Goal: Task Accomplishment & Management: Use online tool/utility

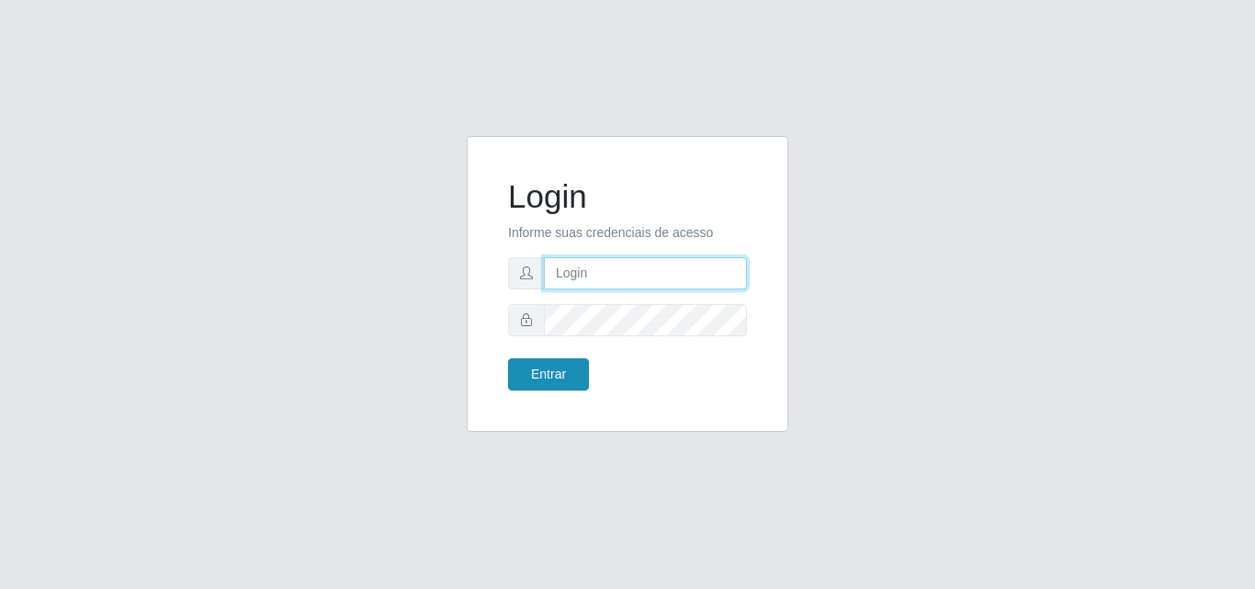
type input "[EMAIL_ADDRESS][DOMAIN_NAME]"
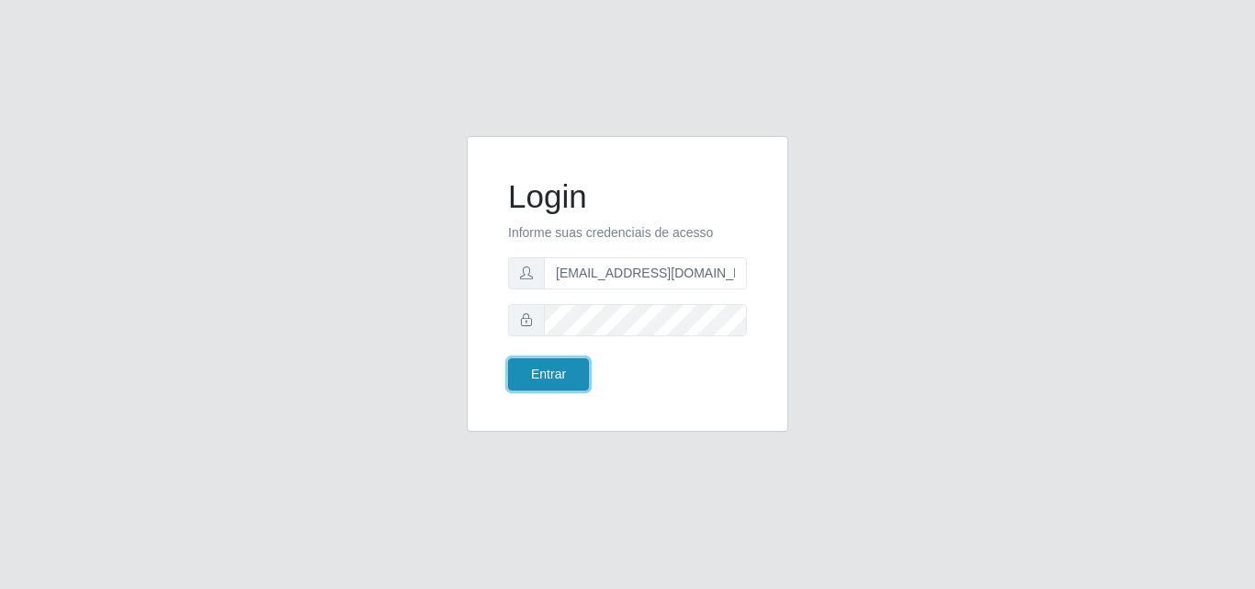
click at [545, 373] on button "Entrar" at bounding box center [548, 374] width 81 height 32
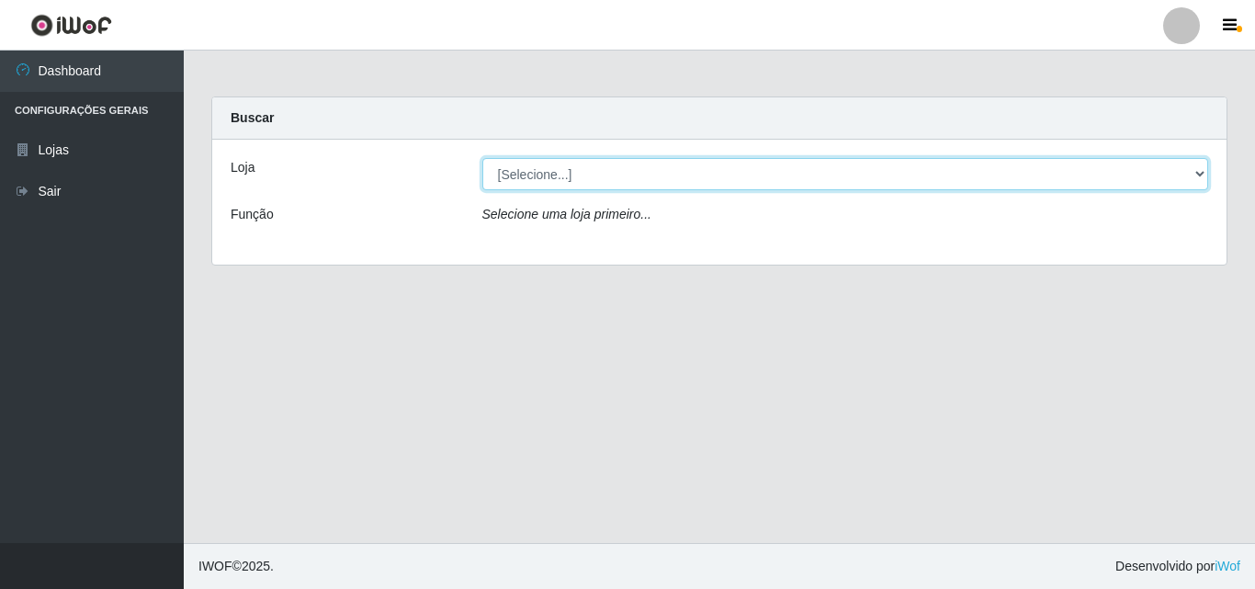
click at [1135, 172] on select "[Selecione...] Rede Potiguar 1 - Macaíba" at bounding box center [845, 174] width 727 height 32
click at [1137, 166] on select "[Selecione...] Rede Potiguar 1 - Macaíba" at bounding box center [845, 174] width 727 height 32
select select "100"
click at [482, 158] on select "[Selecione...] Rede Potiguar 1 - Macaíba" at bounding box center [845, 174] width 727 height 32
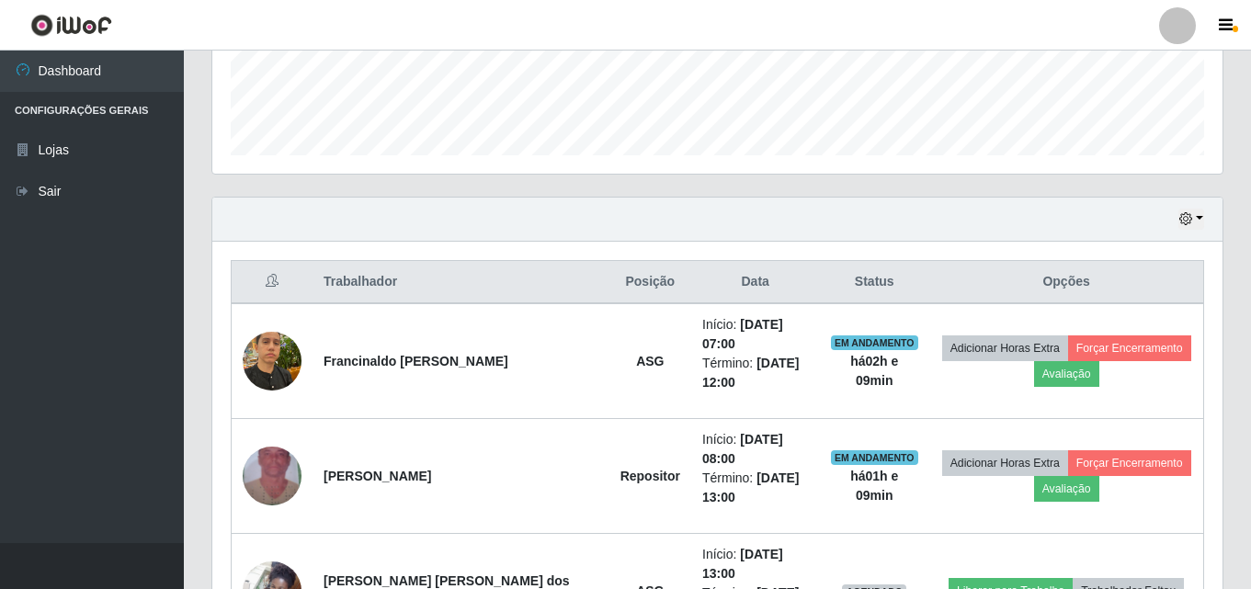
scroll to position [591, 0]
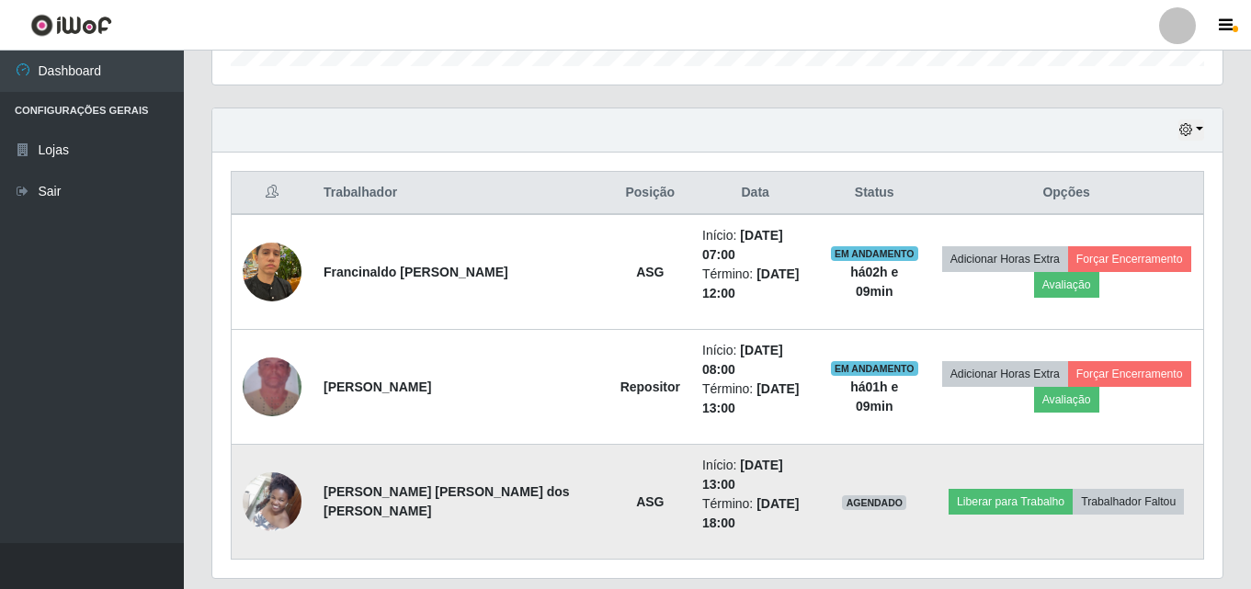
click at [286, 462] on img at bounding box center [272, 501] width 59 height 78
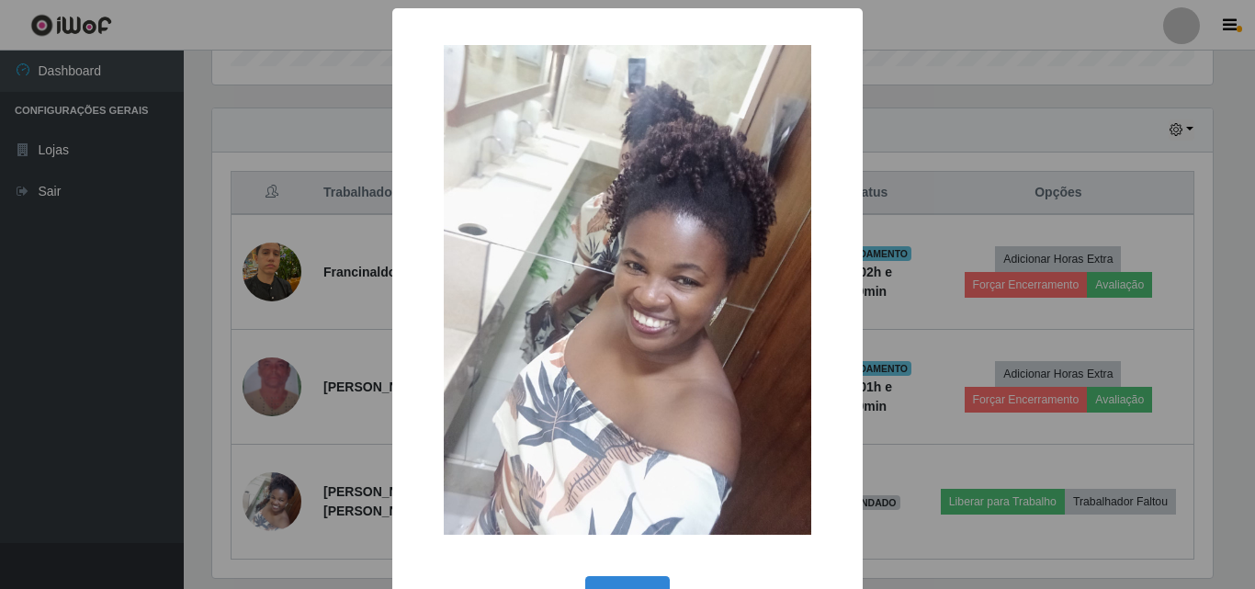
click at [1039, 84] on div "× OK Cancel" at bounding box center [627, 294] width 1255 height 589
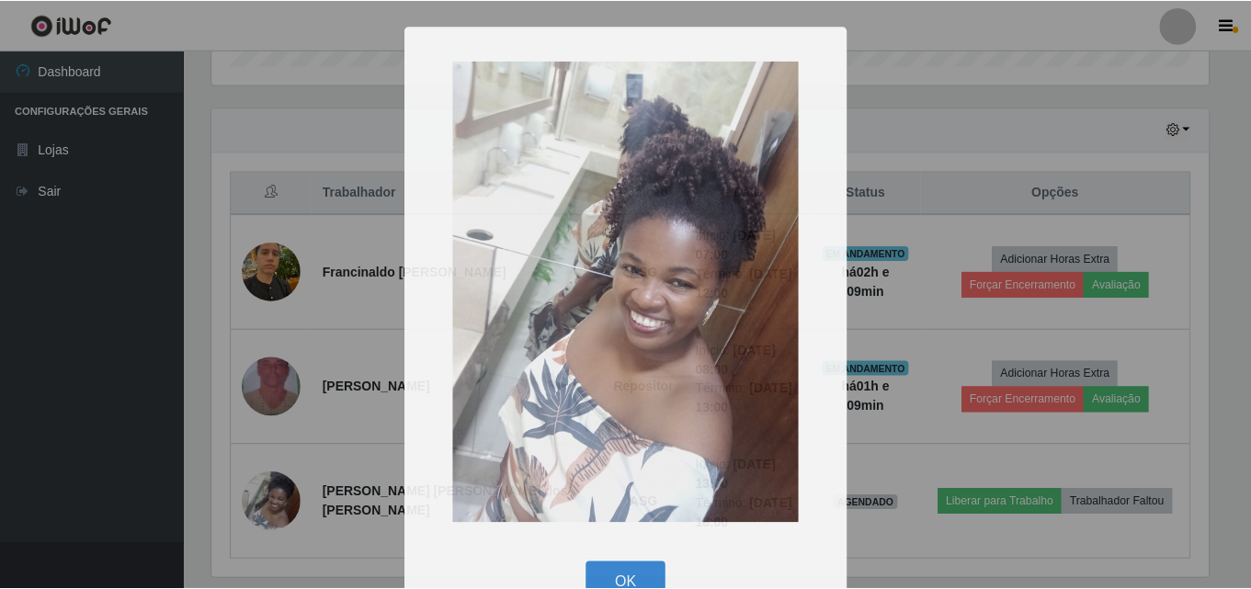
scroll to position [381, 1010]
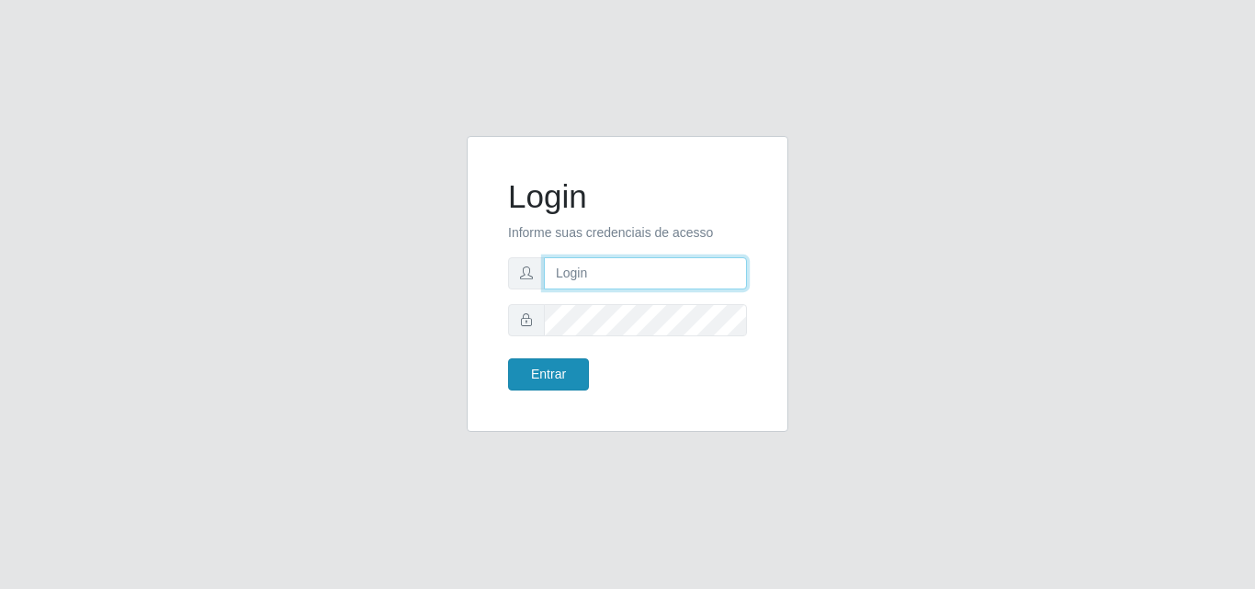
type input "[EMAIL_ADDRESS][DOMAIN_NAME]"
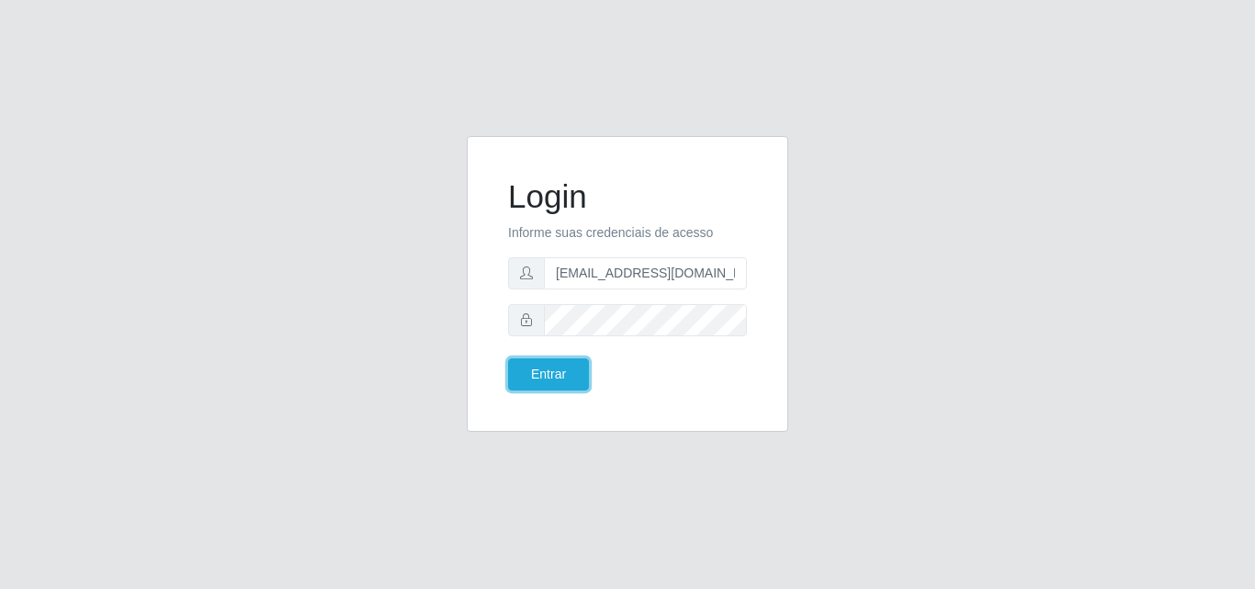
drag, startPoint x: 564, startPoint y: 386, endPoint x: 479, endPoint y: 244, distance: 166.1
click at [564, 384] on button "Entrar" at bounding box center [548, 374] width 81 height 32
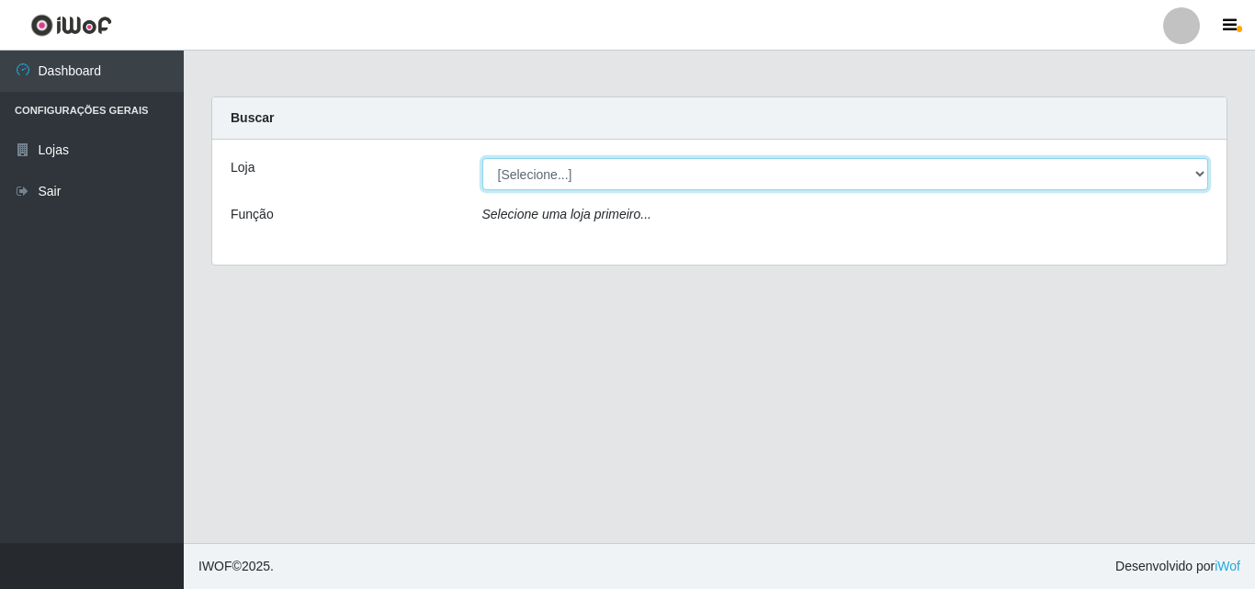
click at [813, 180] on select "[Selecione...] Rede Potiguar 1 - Macaíba" at bounding box center [845, 174] width 727 height 32
select select "100"
click at [482, 158] on select "[Selecione...] Rede Potiguar 1 - Macaíba" at bounding box center [845, 174] width 727 height 32
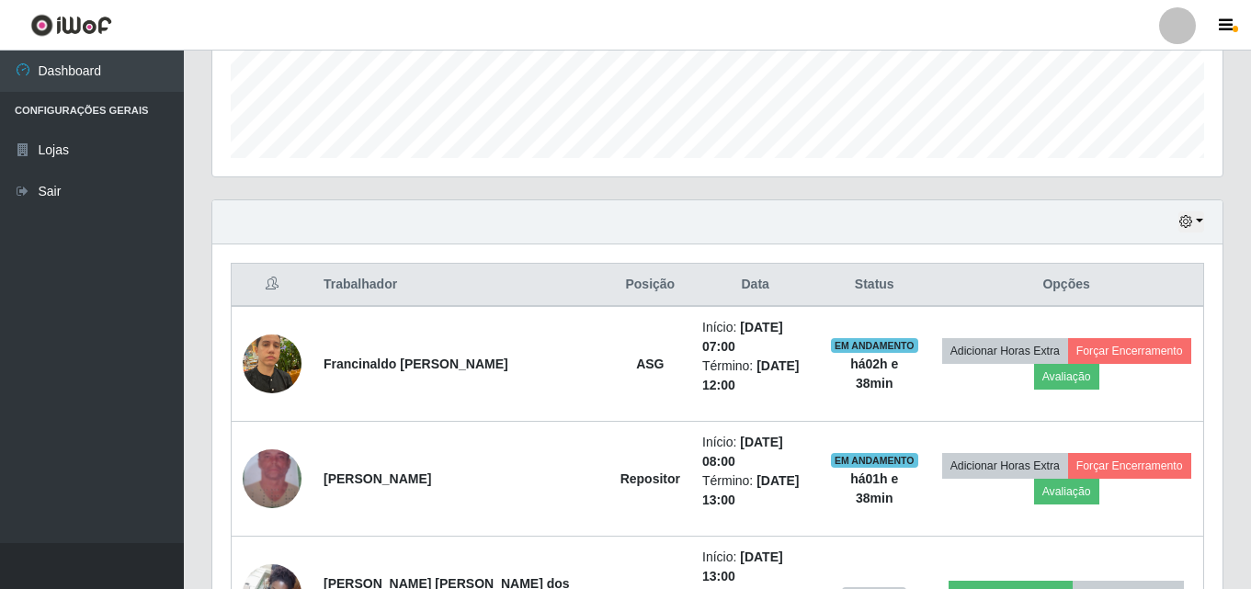
scroll to position [591, 0]
